Goal: Transaction & Acquisition: Book appointment/travel/reservation

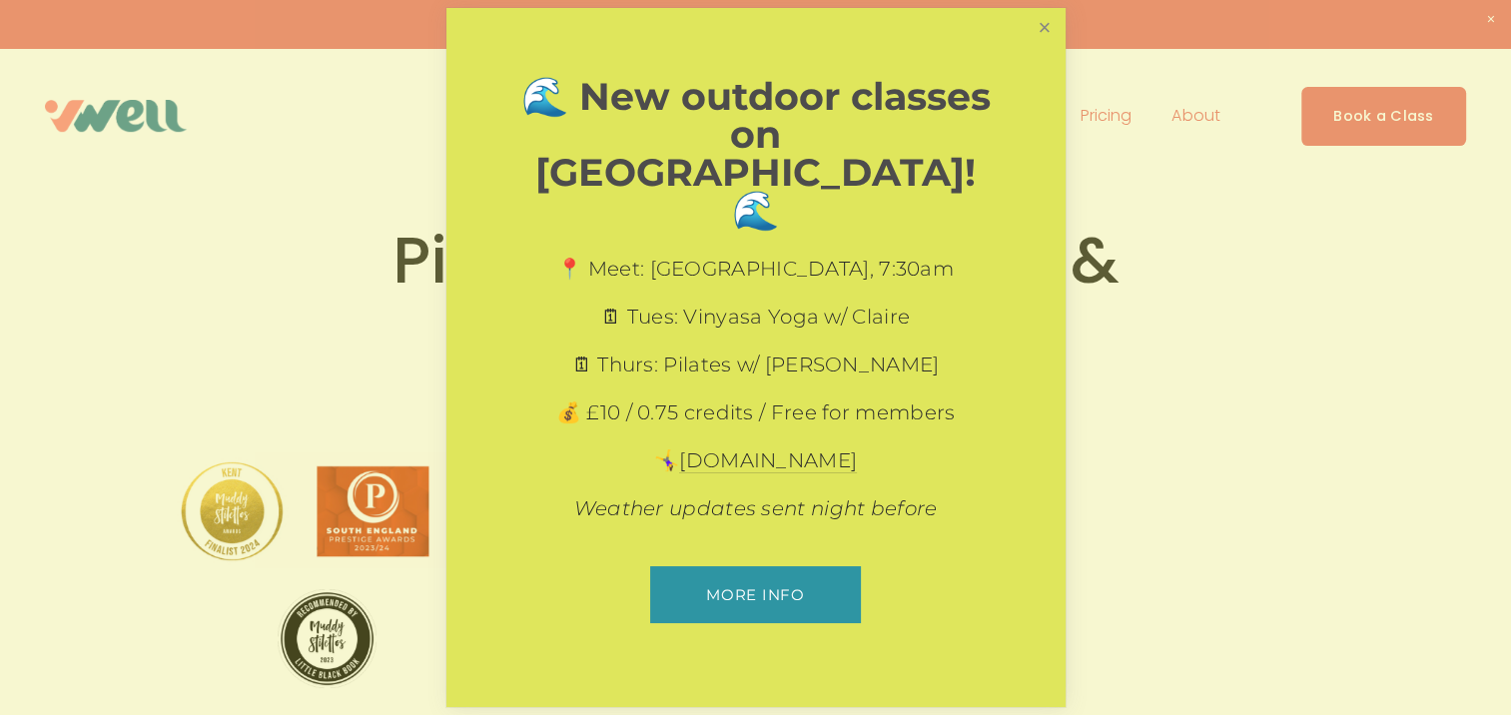
click at [1045, 46] on link "Close" at bounding box center [1044, 28] width 35 height 35
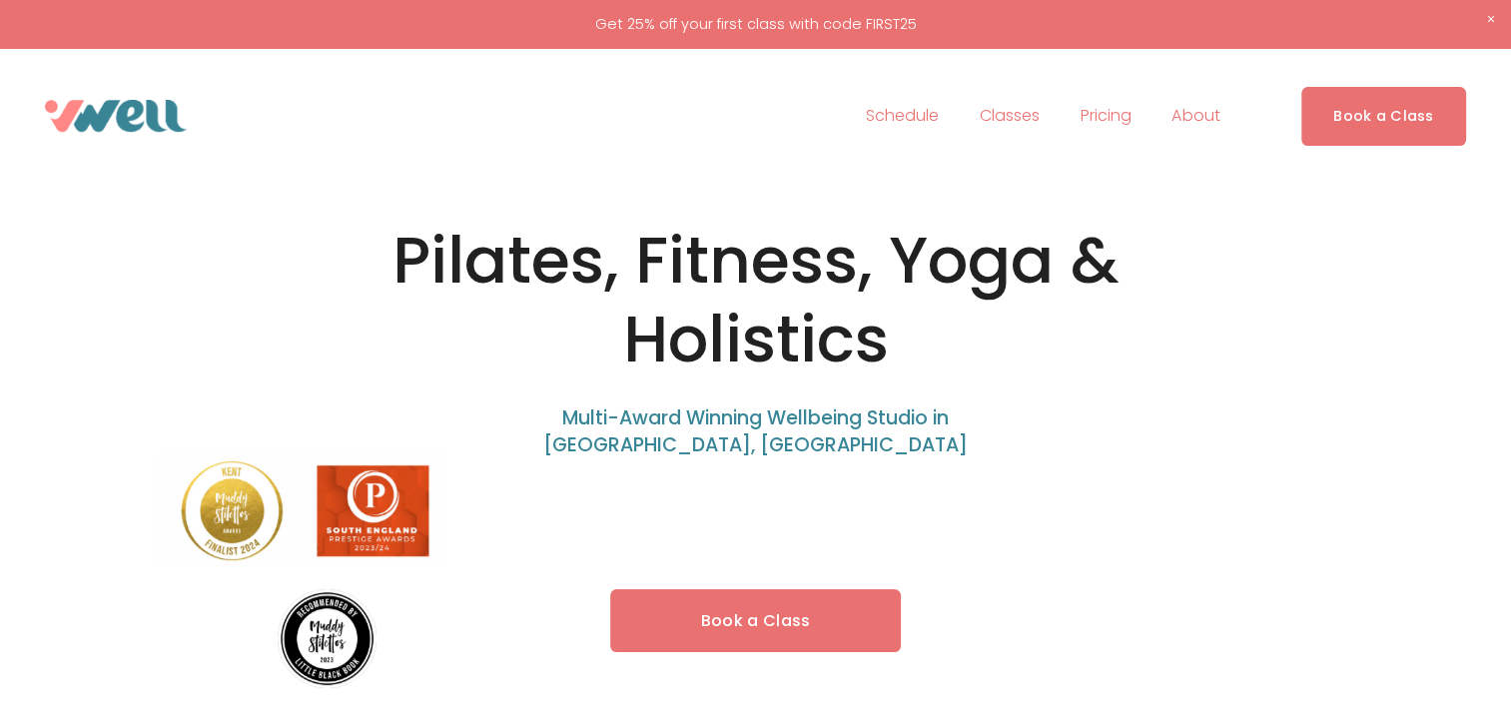
click at [1331, 108] on link "Book a Class" at bounding box center [1384, 116] width 165 height 59
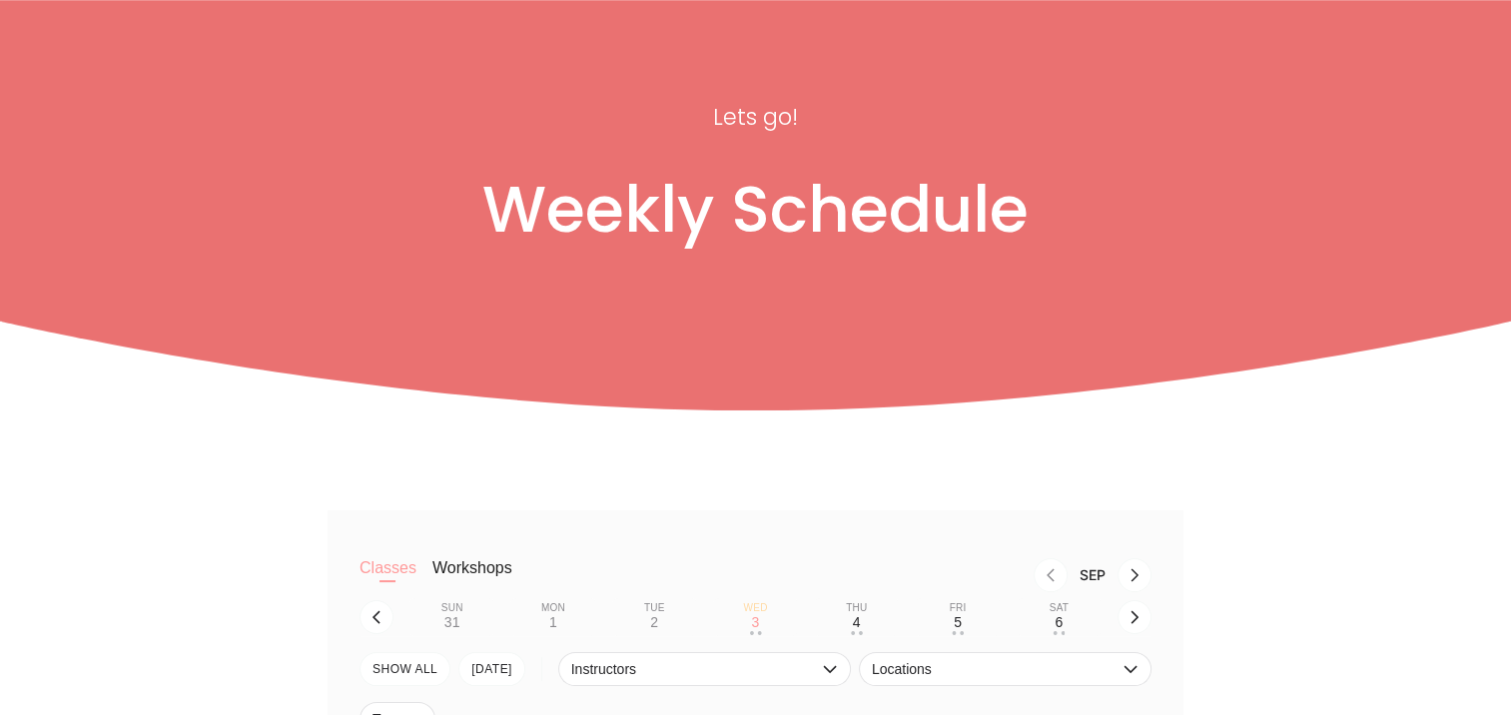
scroll to position [400, 0]
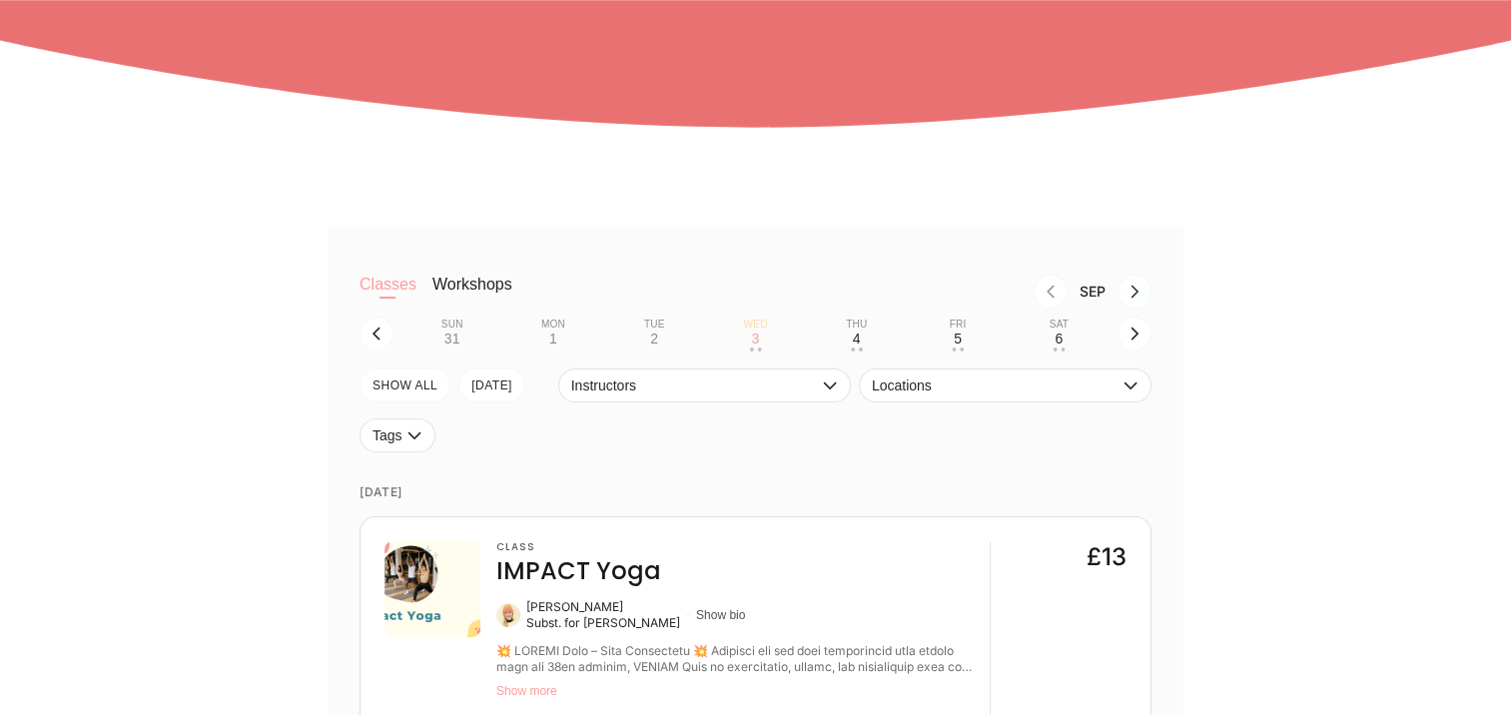
click at [1135, 294] on icon "Next month, Oct" at bounding box center [1135, 292] width 16 height 16
click at [1131, 345] on button "button" at bounding box center [1135, 334] width 34 height 34
click at [1052, 298] on icon "Previous month, Sep" at bounding box center [1051, 292] width 8 height 13
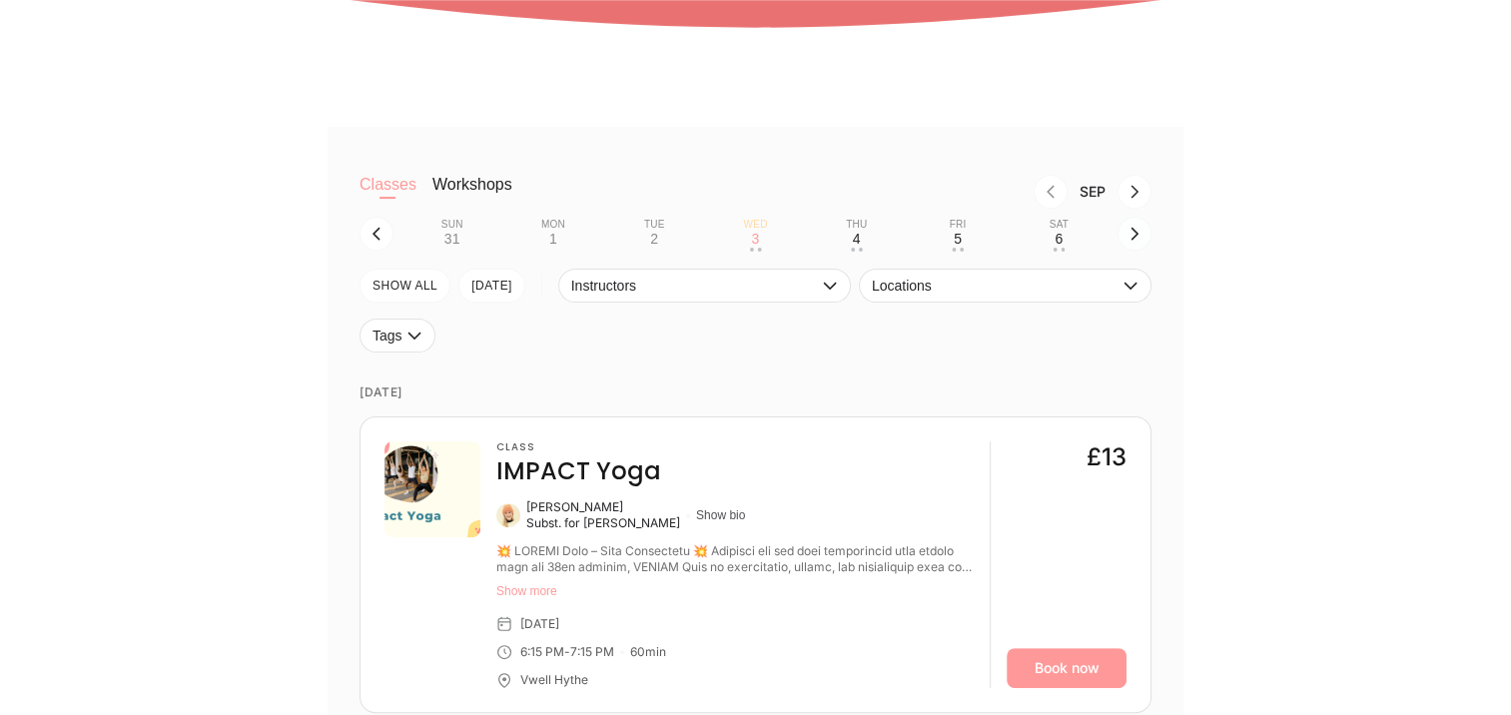
click at [1131, 237] on icon "button" at bounding box center [1135, 234] width 16 height 16
click at [853, 236] on div "11" at bounding box center [857, 239] width 16 height 16
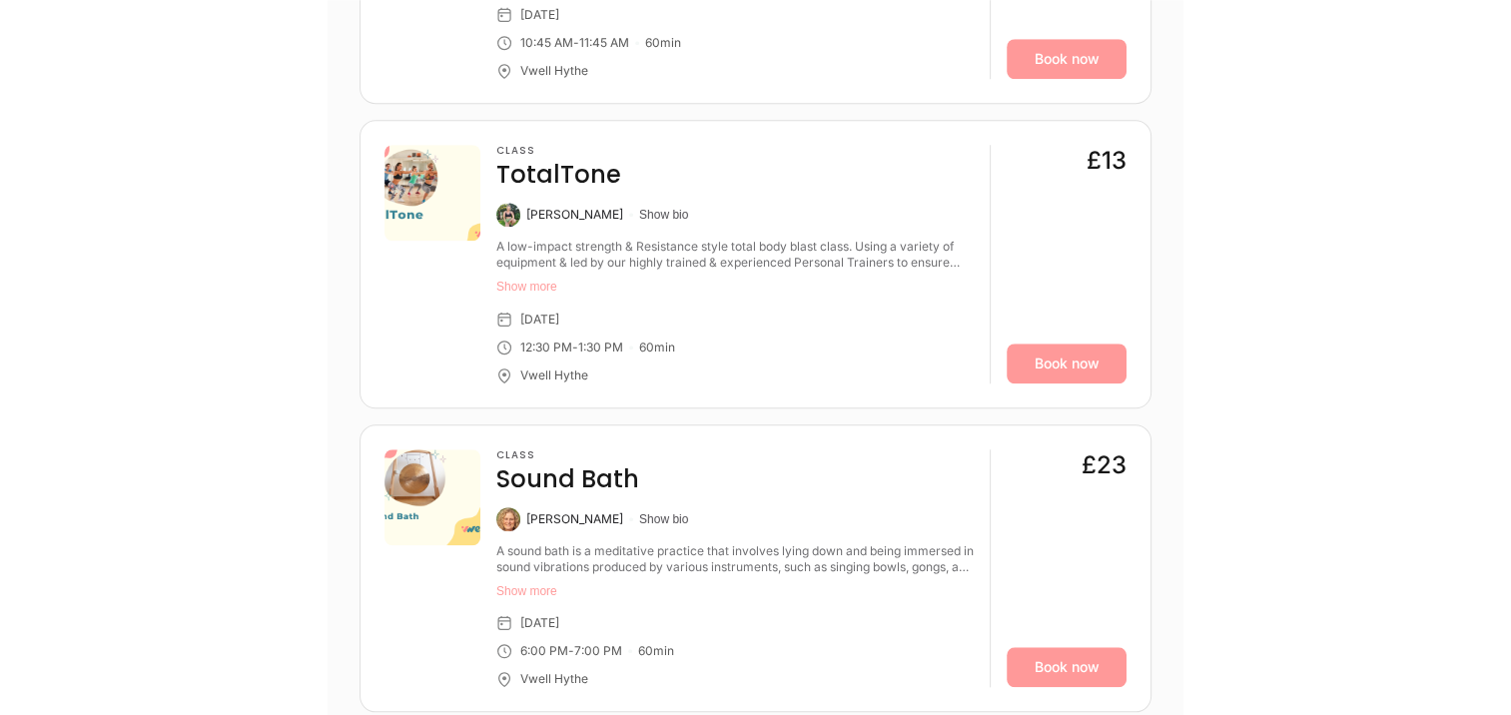
scroll to position [1698, 0]
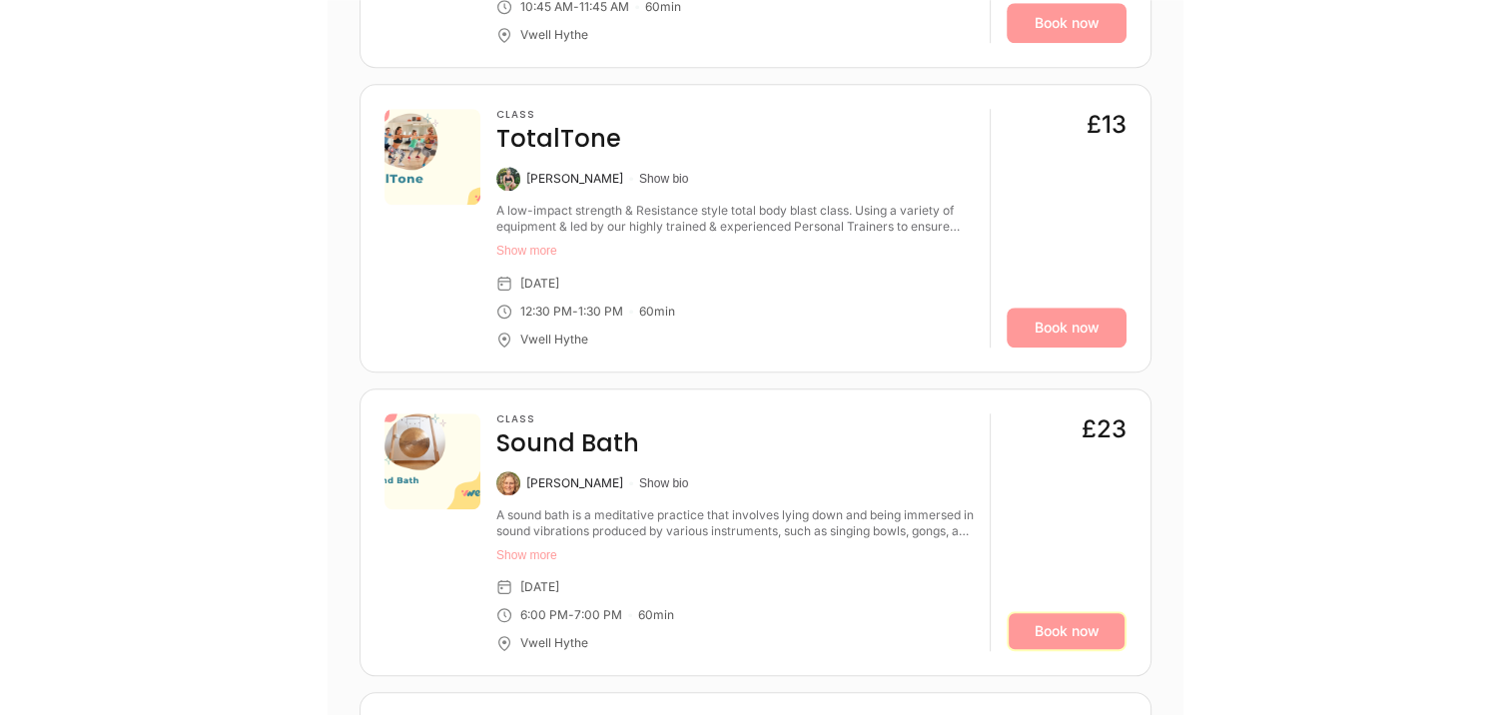
click at [1081, 635] on link "Book now" at bounding box center [1067, 631] width 120 height 40
